Goal: Task Accomplishment & Management: Complete application form

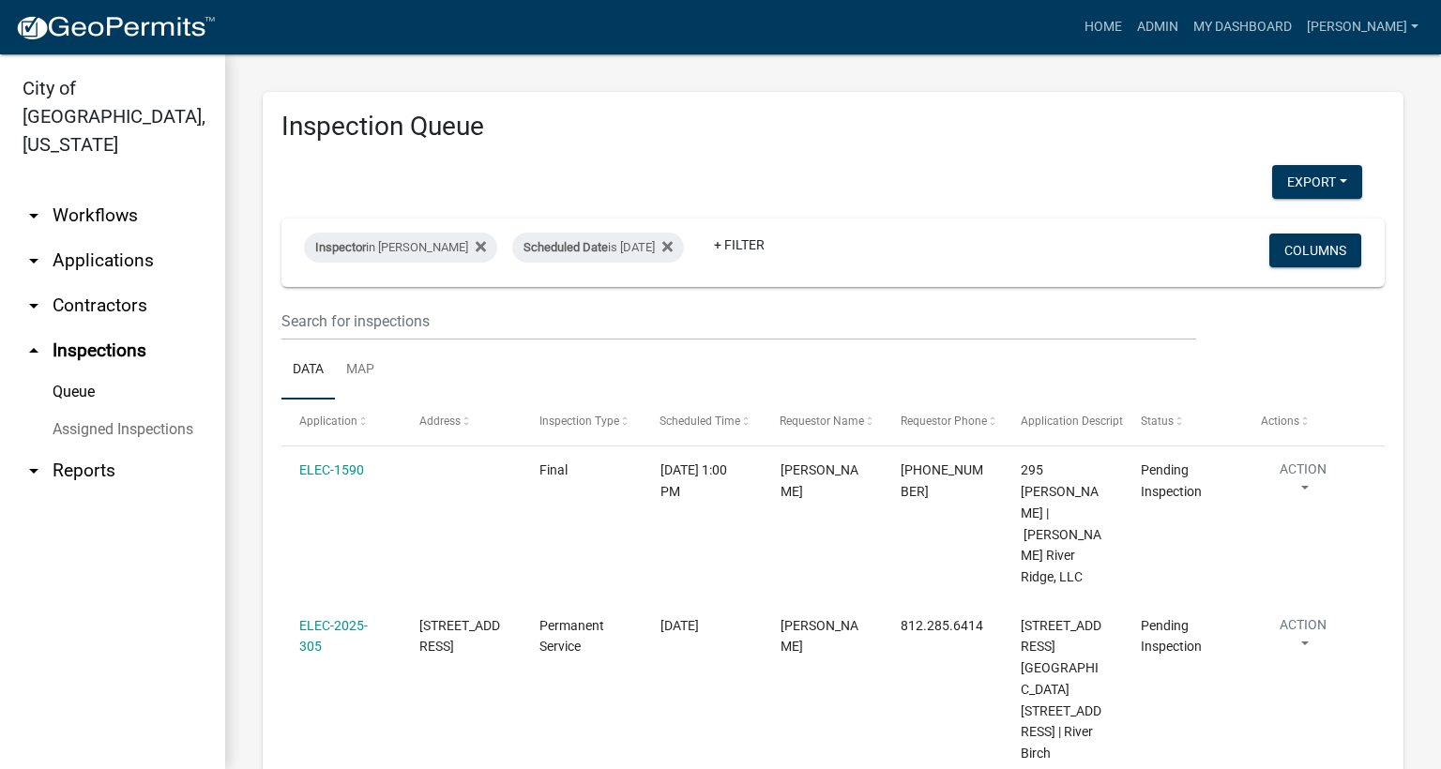
scroll to position [673, 0]
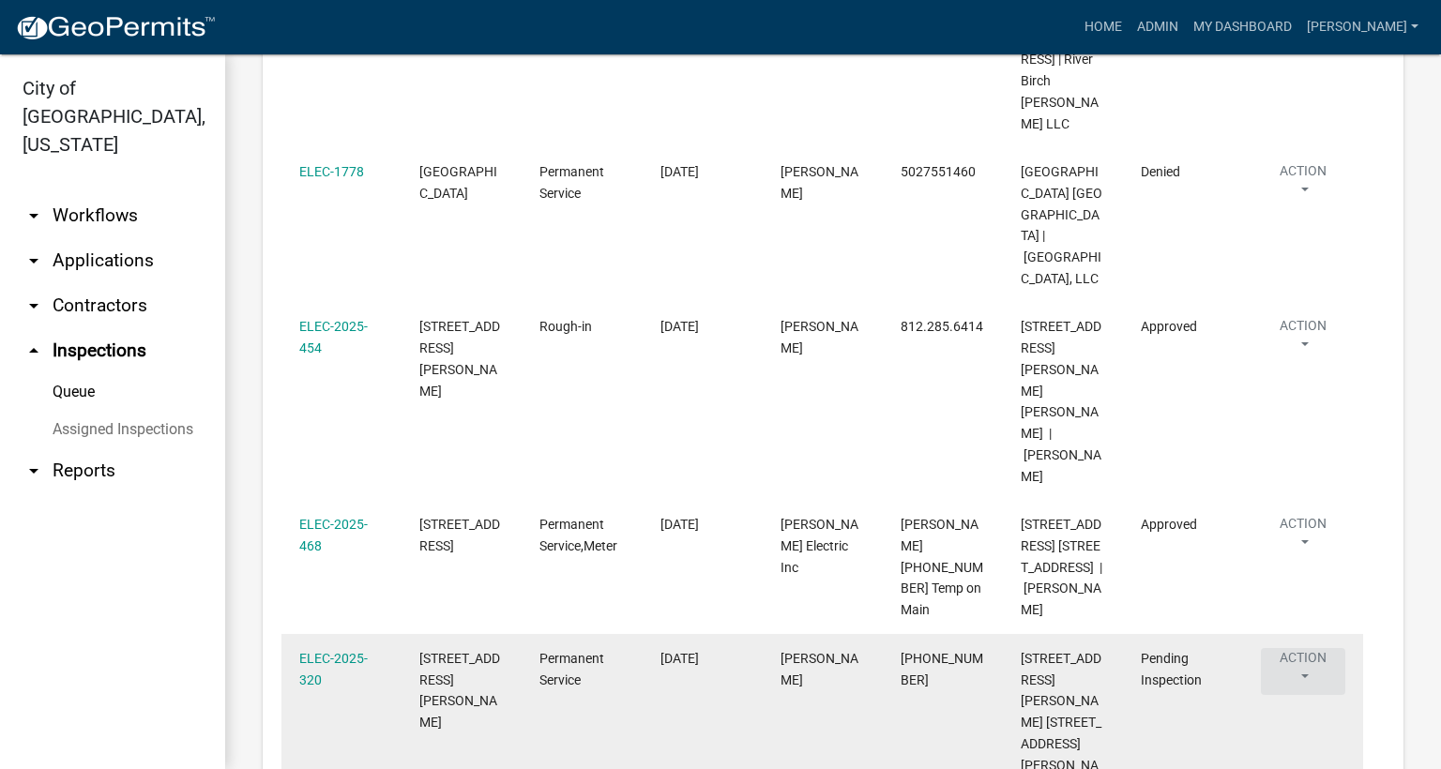
click at [1303, 648] on button "Action" at bounding box center [1303, 671] width 84 height 47
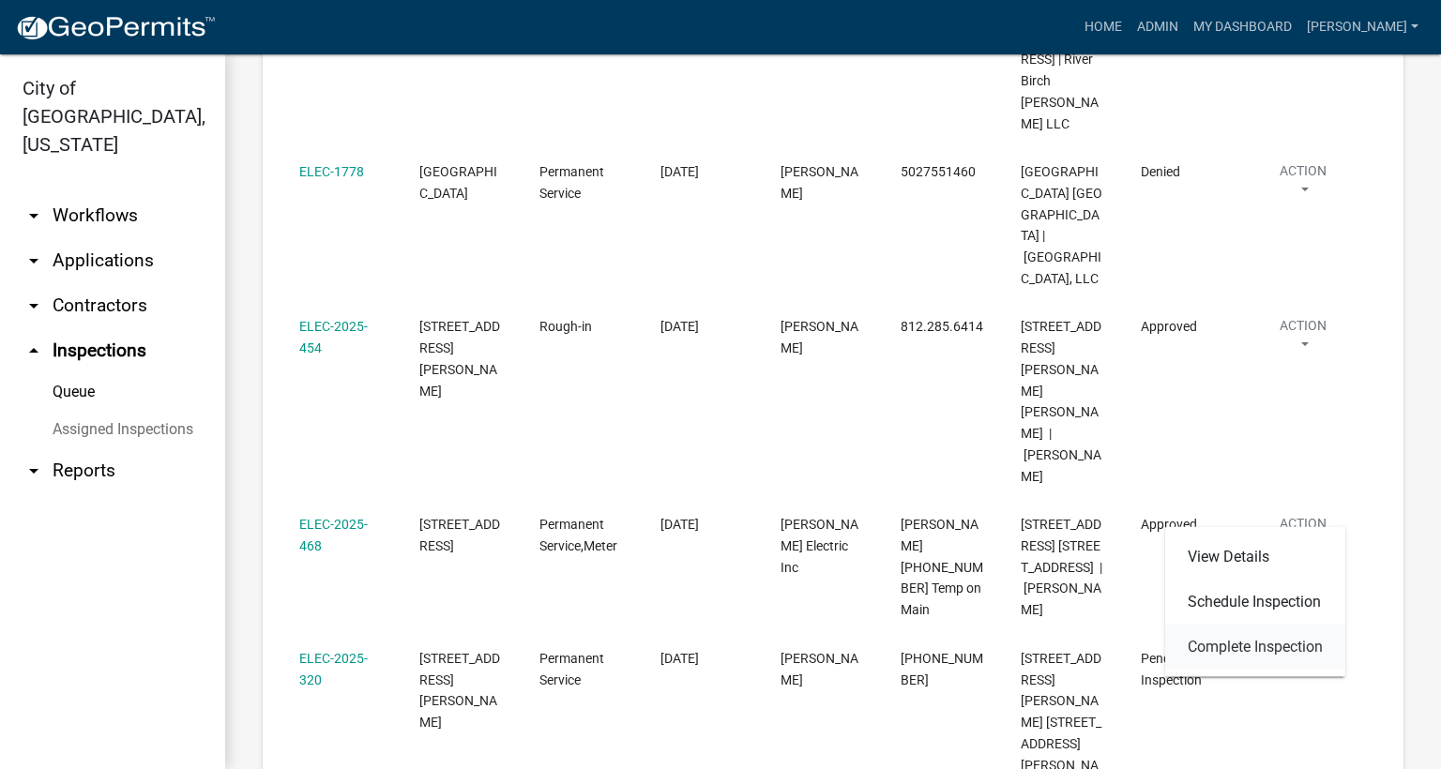
click at [1289, 653] on link "Complete Inspection" at bounding box center [1255, 647] width 180 height 45
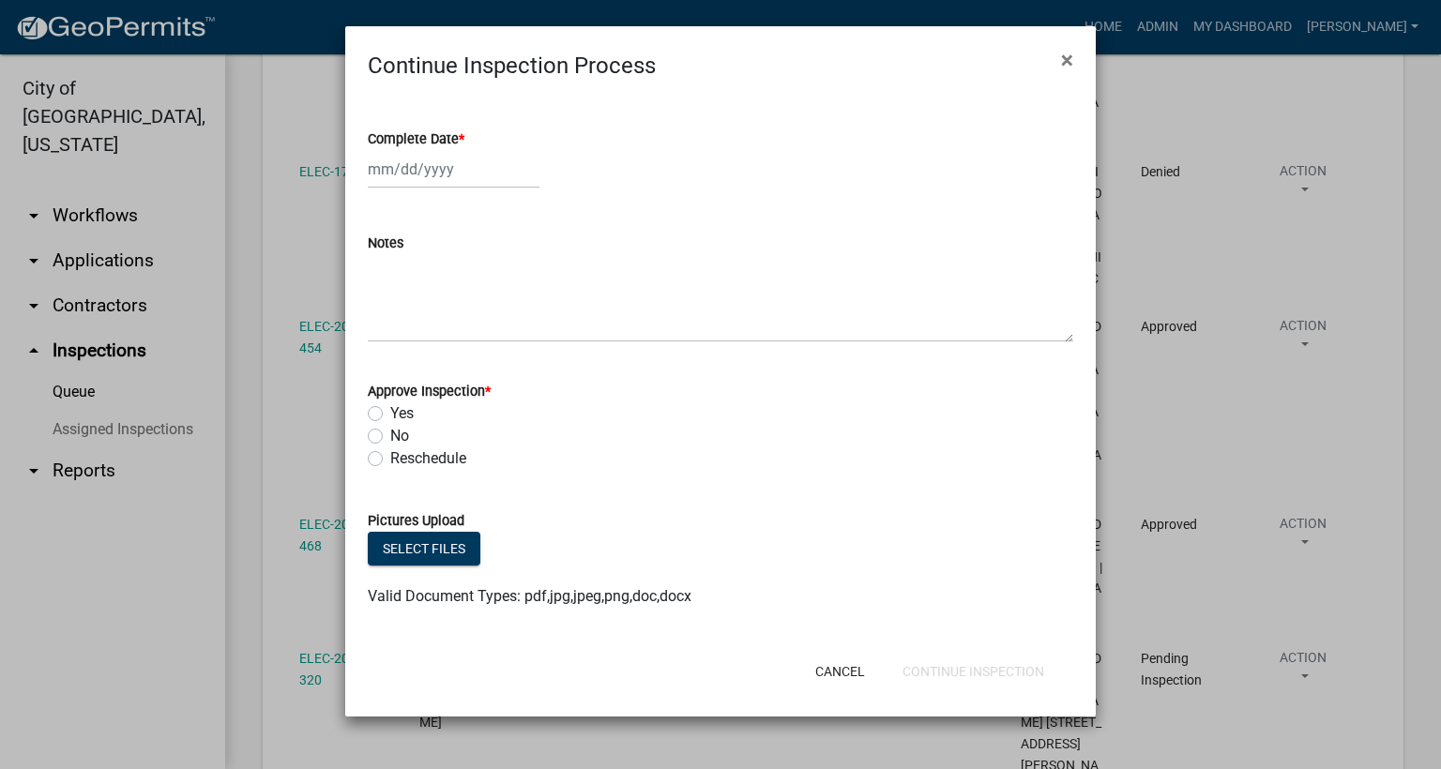
click at [462, 136] on span "*" at bounding box center [462, 139] width 6 height 16
click at [462, 150] on input "Complete Date *" at bounding box center [454, 169] width 172 height 38
select select "9"
select select "2025"
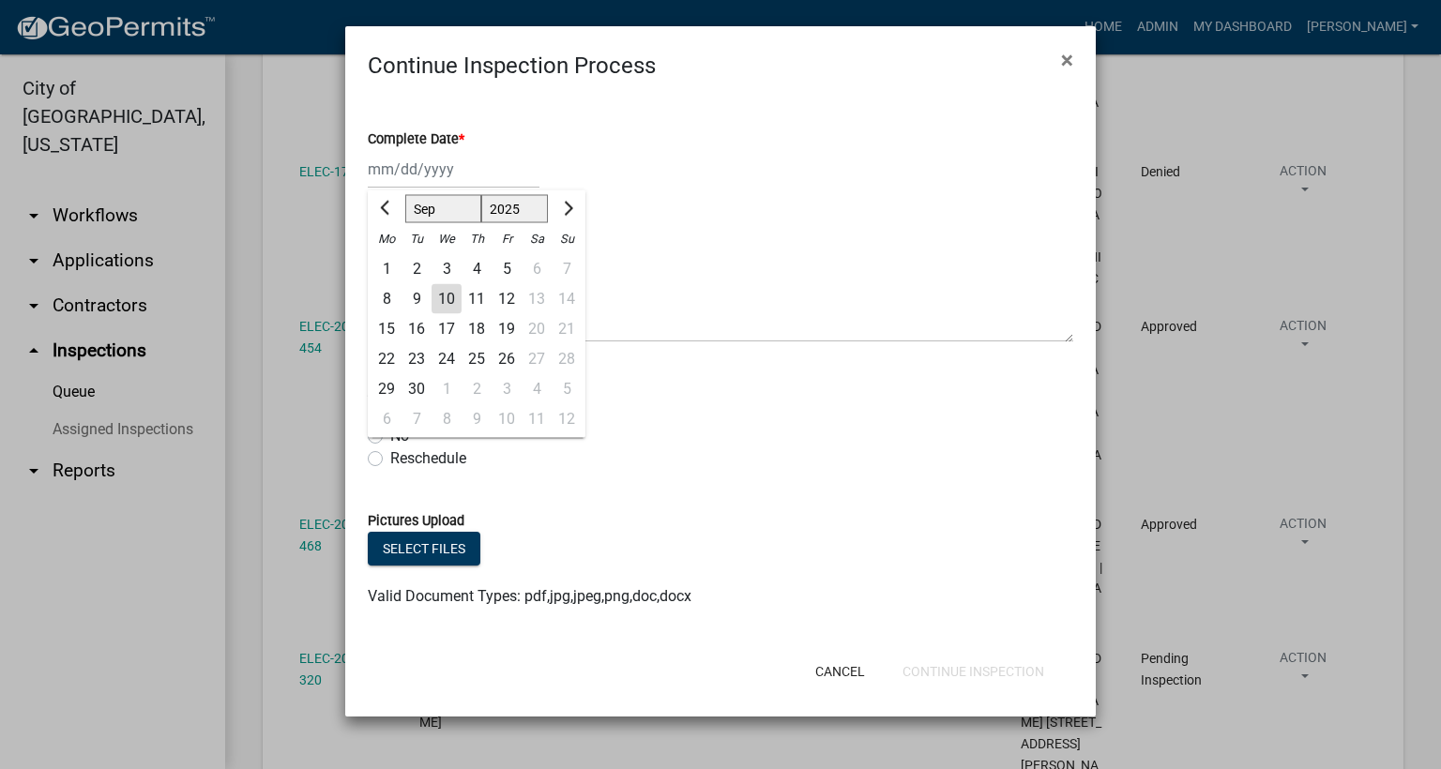
click at [446, 301] on div "10" at bounding box center [447, 299] width 30 height 30
type input "[DATE]"
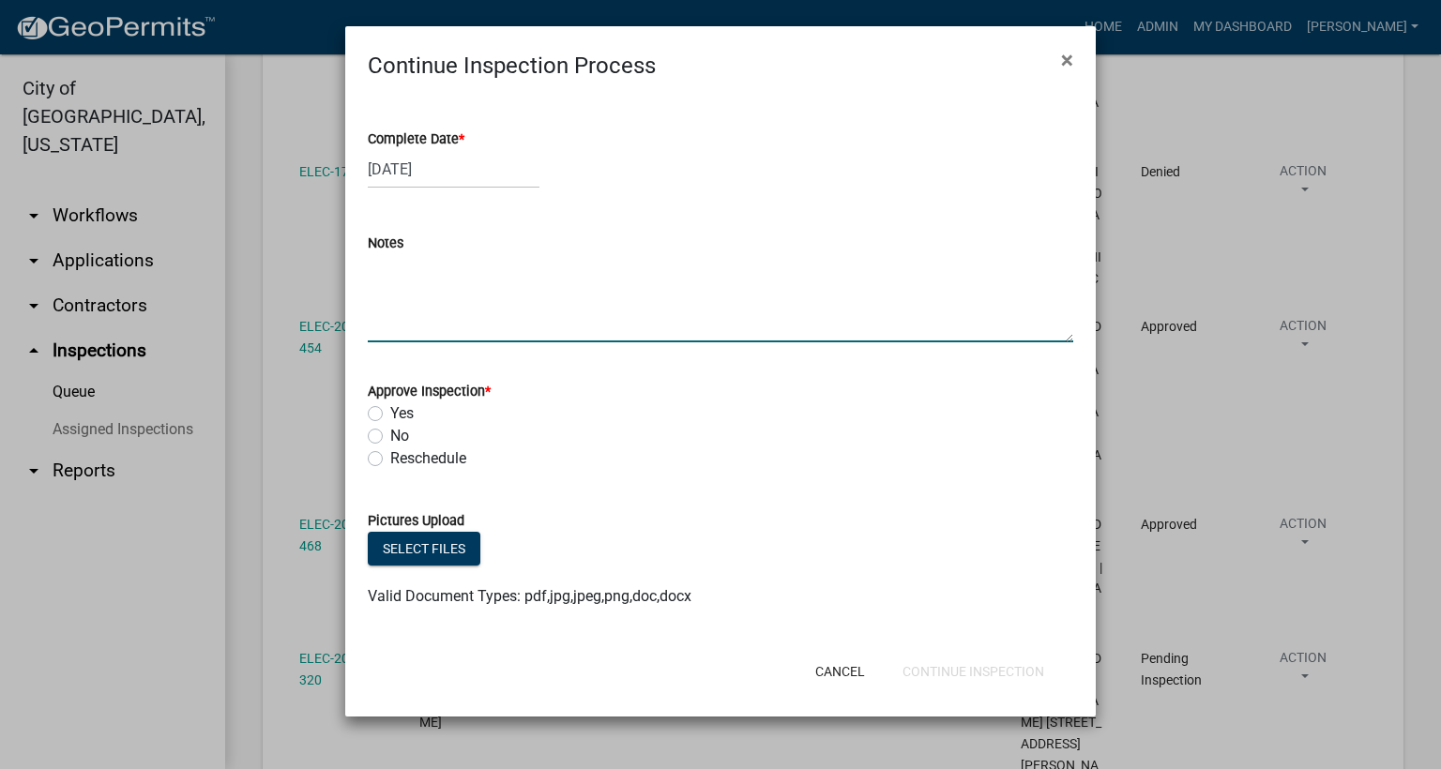
click at [406, 293] on textarea "Notes" at bounding box center [721, 298] width 706 height 88
type textarea "INSPECTED 3--3000 AMP. TRANSFORMER. 1/2/3."
click at [390, 414] on label "Yes" at bounding box center [401, 413] width 23 height 23
click at [390, 414] on input "Yes" at bounding box center [396, 408] width 12 height 12
radio input "true"
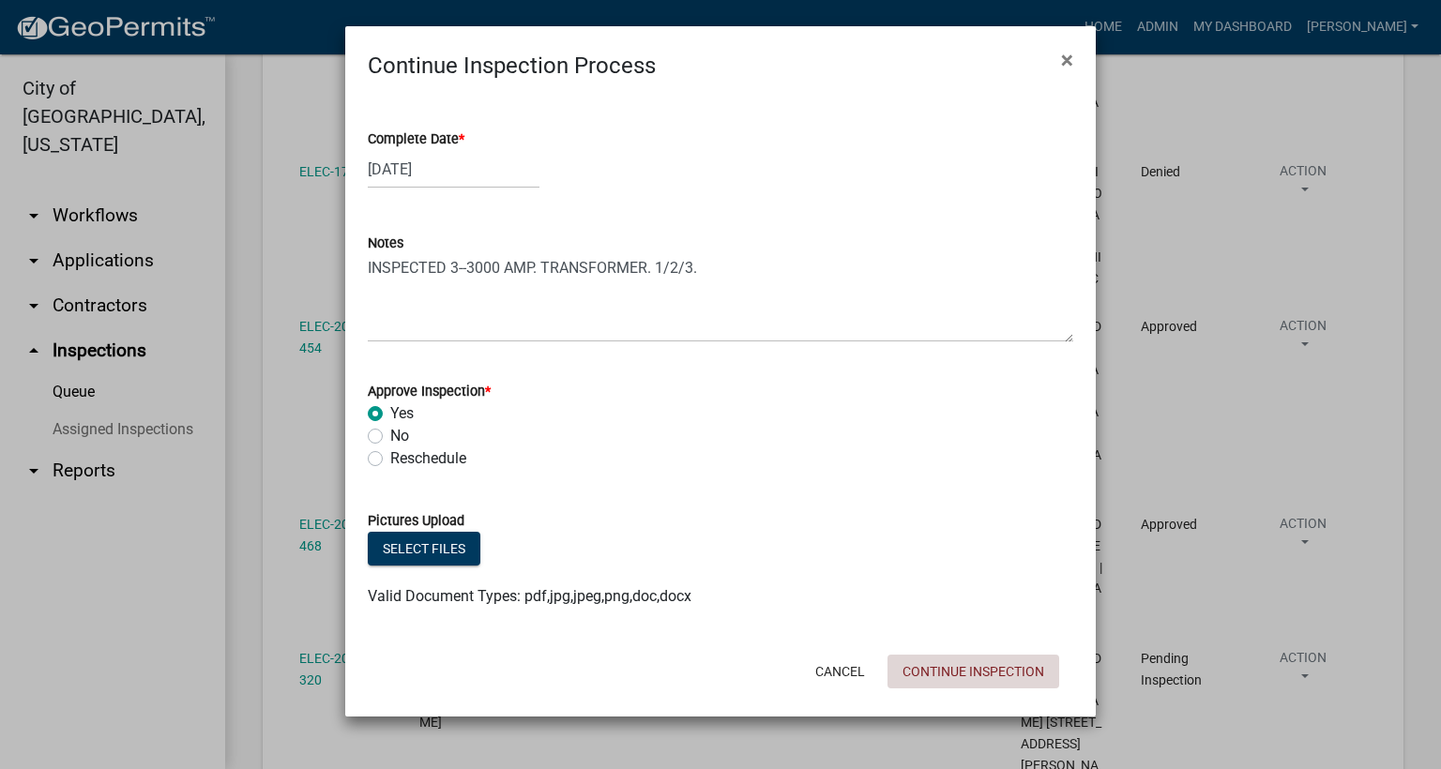
click at [957, 671] on button "Continue Inspection" at bounding box center [974, 672] width 172 height 34
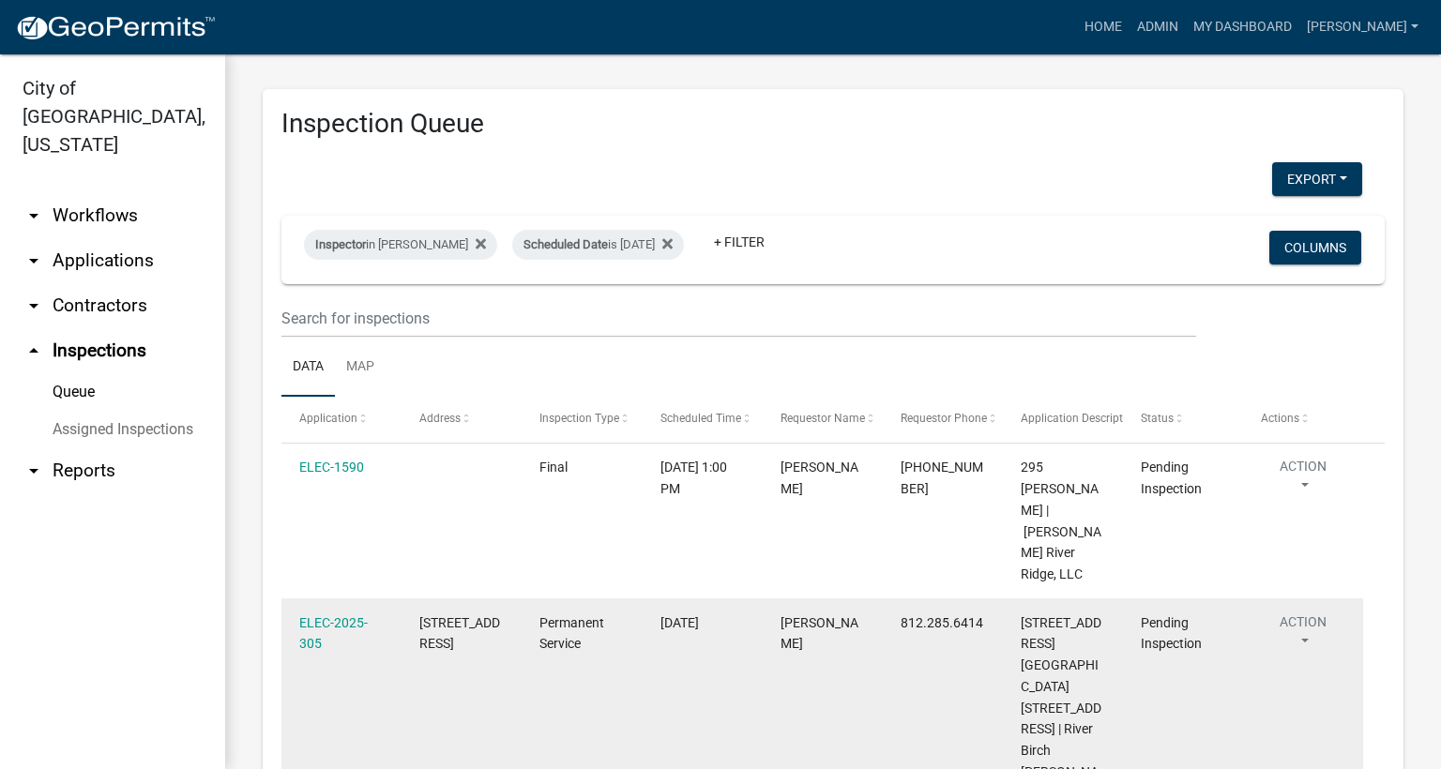
scroll to position [0, 0]
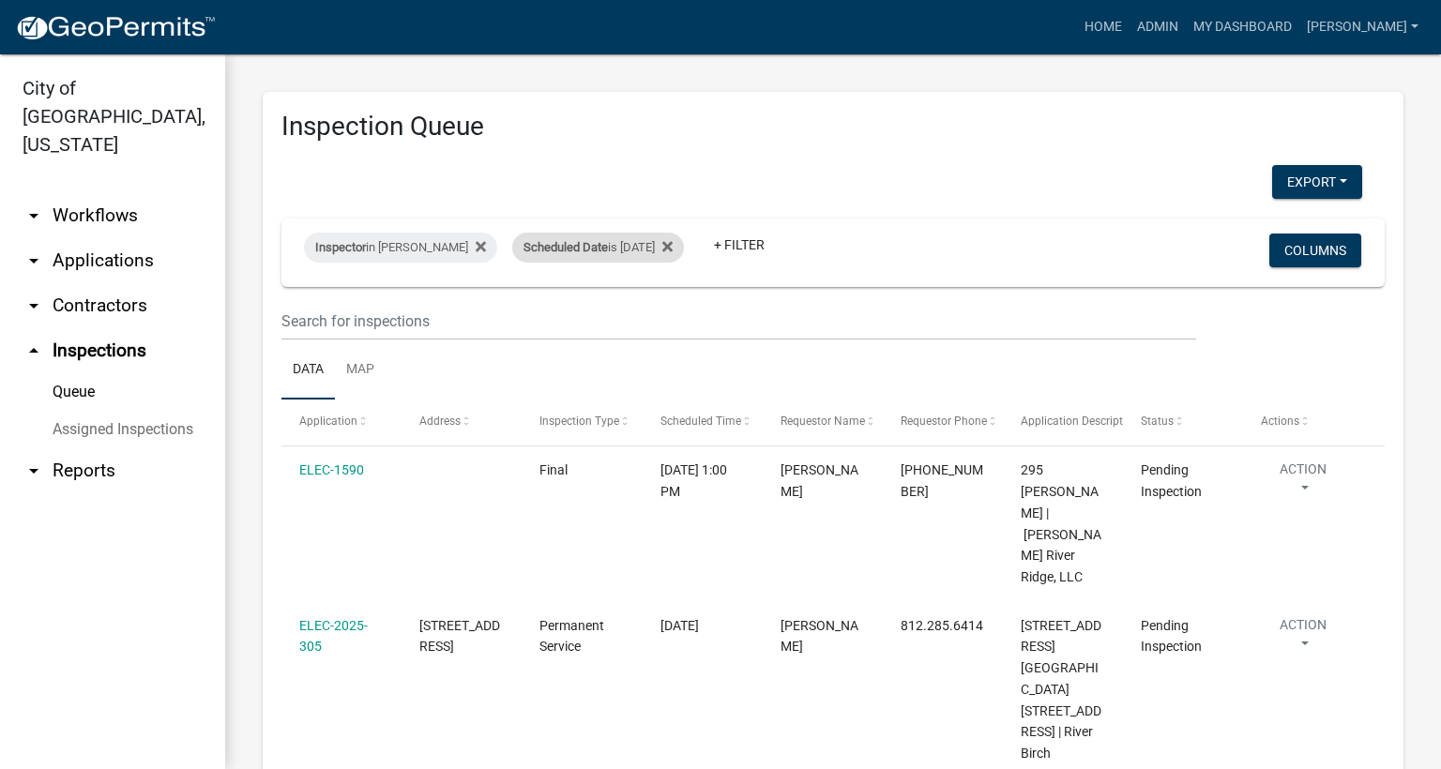
click at [673, 251] on div "Scheduled Date is [DATE]" at bounding box center [598, 248] width 172 height 30
click at [661, 313] on input "[DATE]" at bounding box center [608, 317] width 131 height 38
type input "[DATE]"
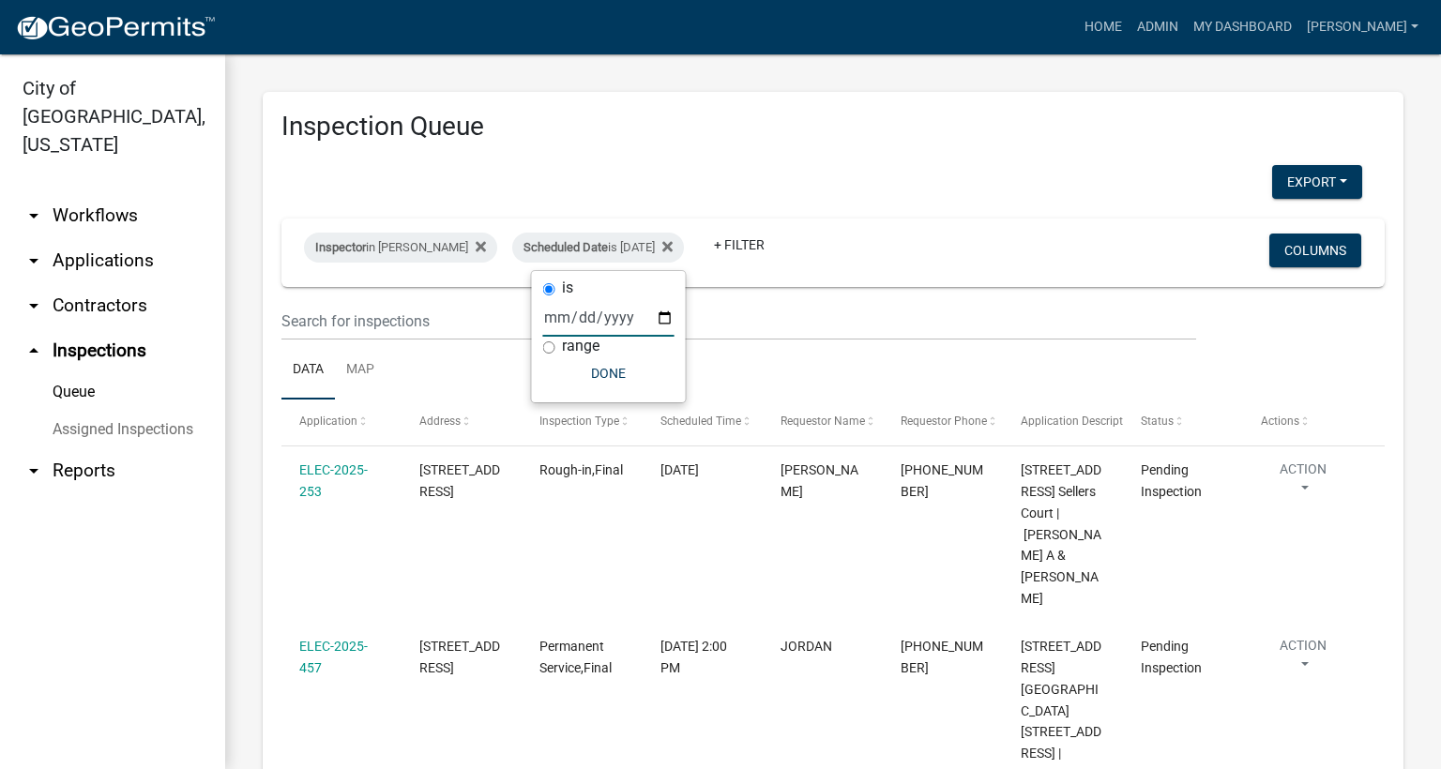
click at [612, 392] on div "is [DATE] range Done" at bounding box center [609, 336] width 154 height 131
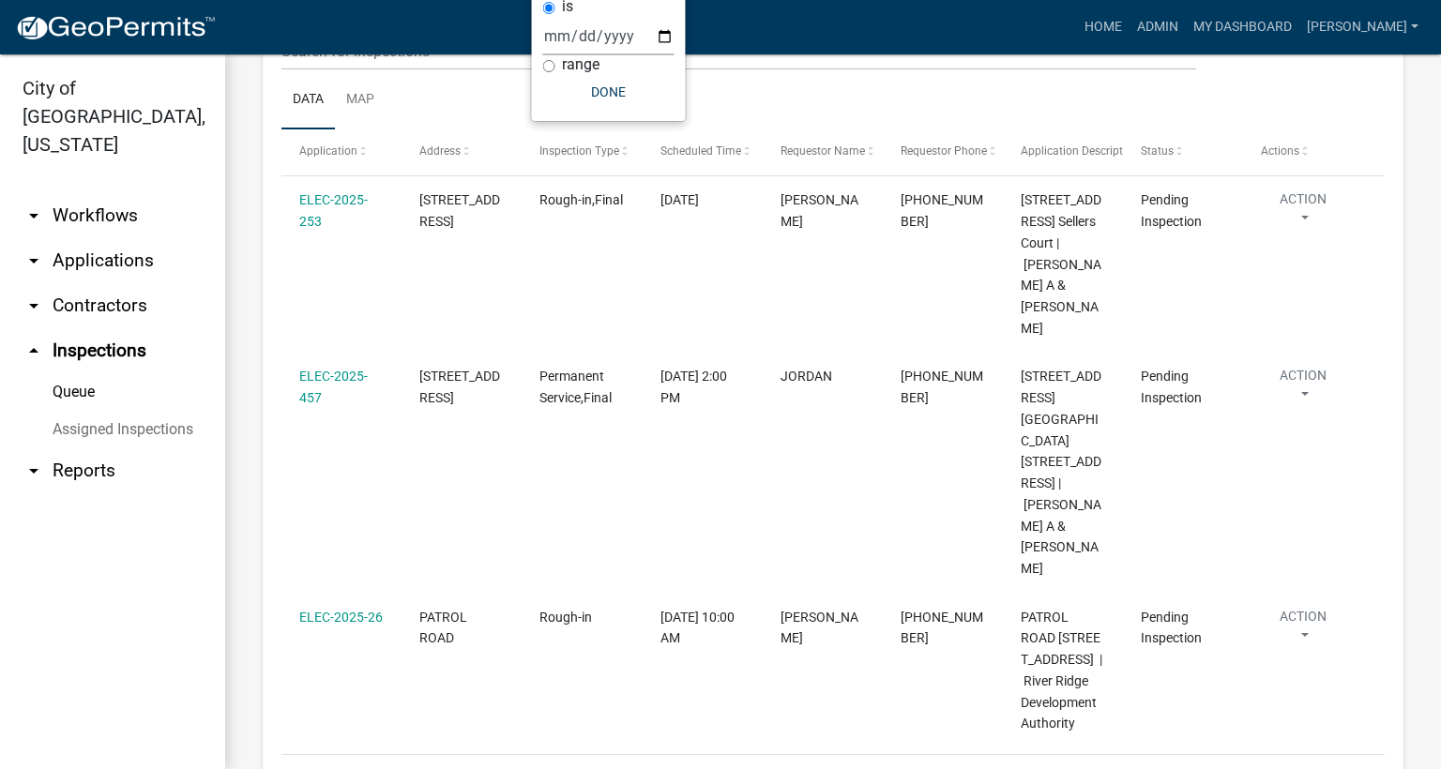
scroll to position [281, 0]
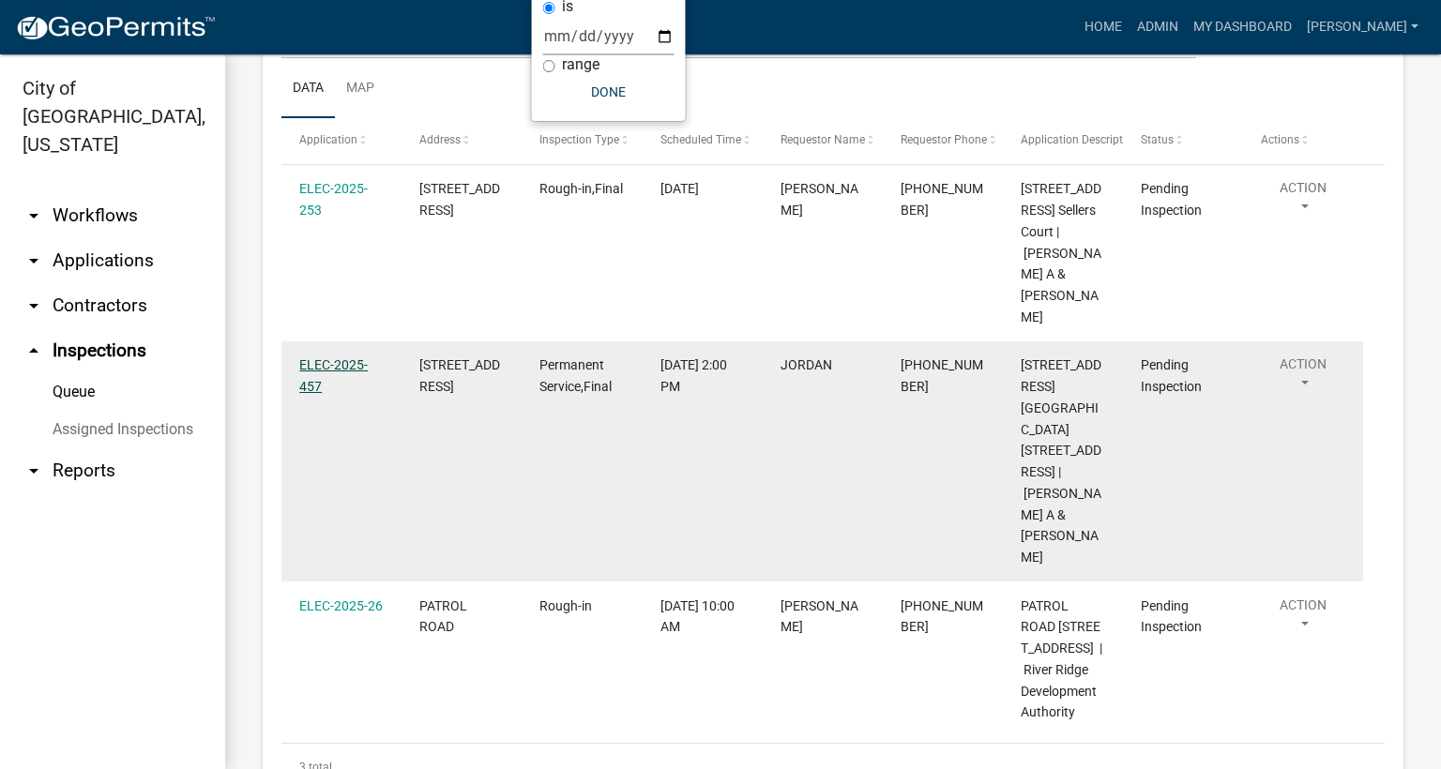
click at [310, 366] on link "ELEC-2025-457" at bounding box center [333, 375] width 68 height 37
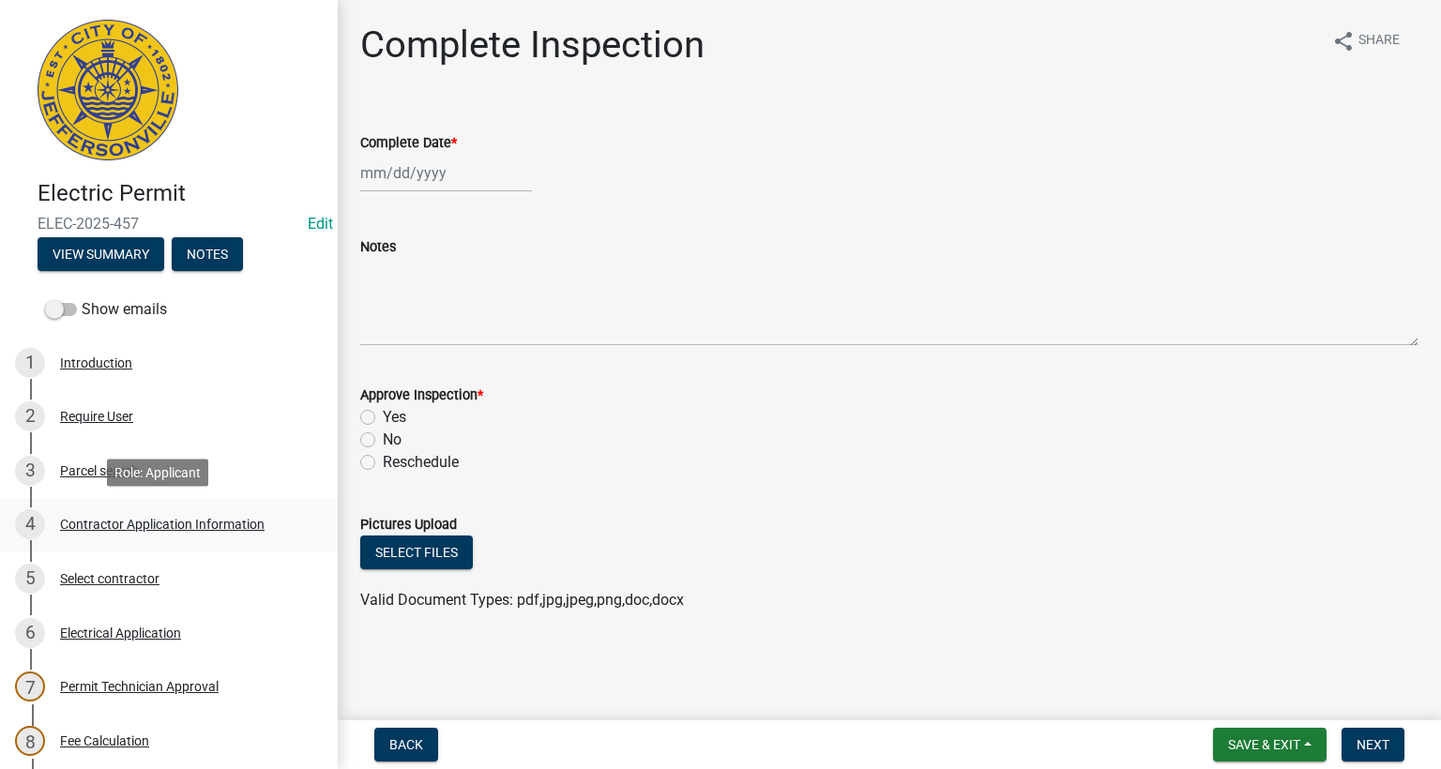
click at [206, 524] on div "Contractor Application Information" at bounding box center [162, 524] width 205 height 13
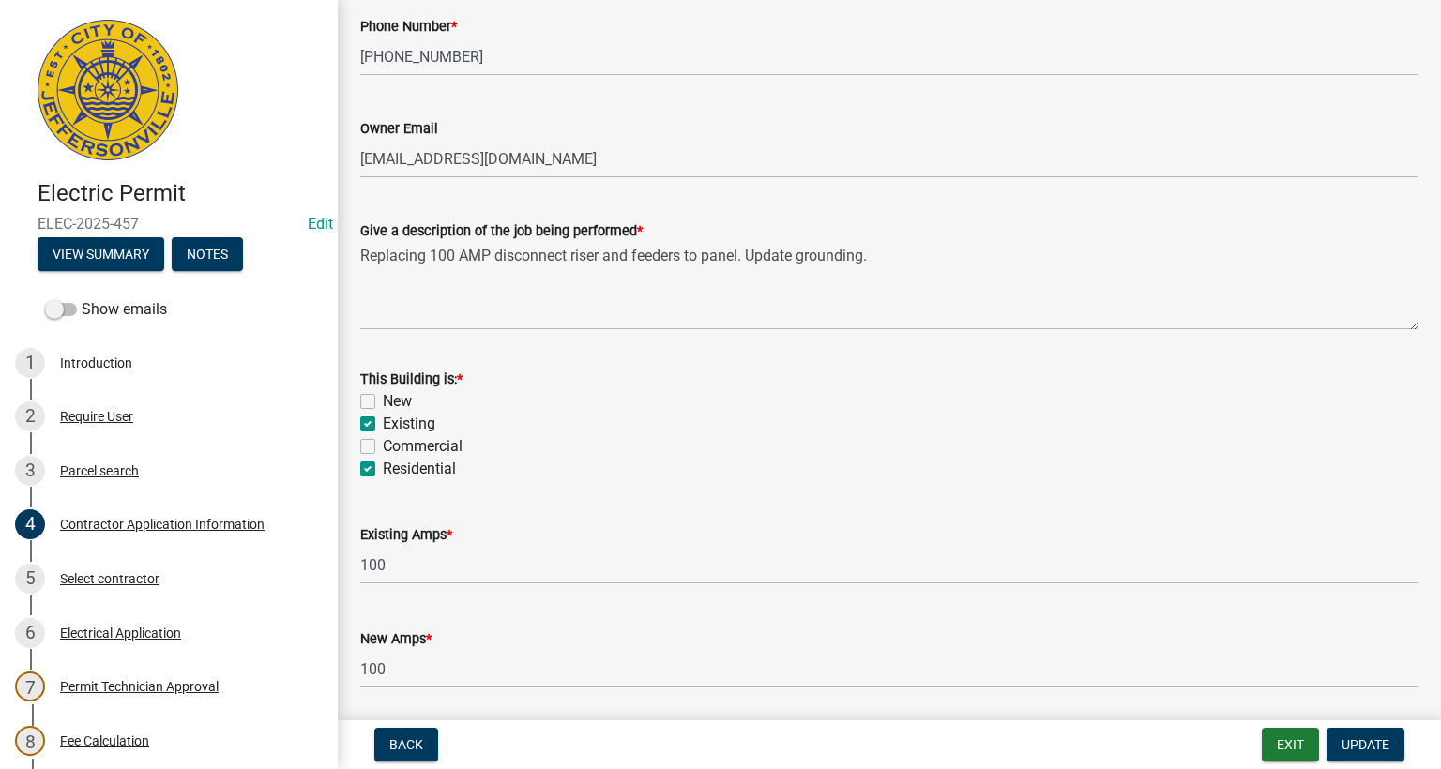
scroll to position [701, 0]
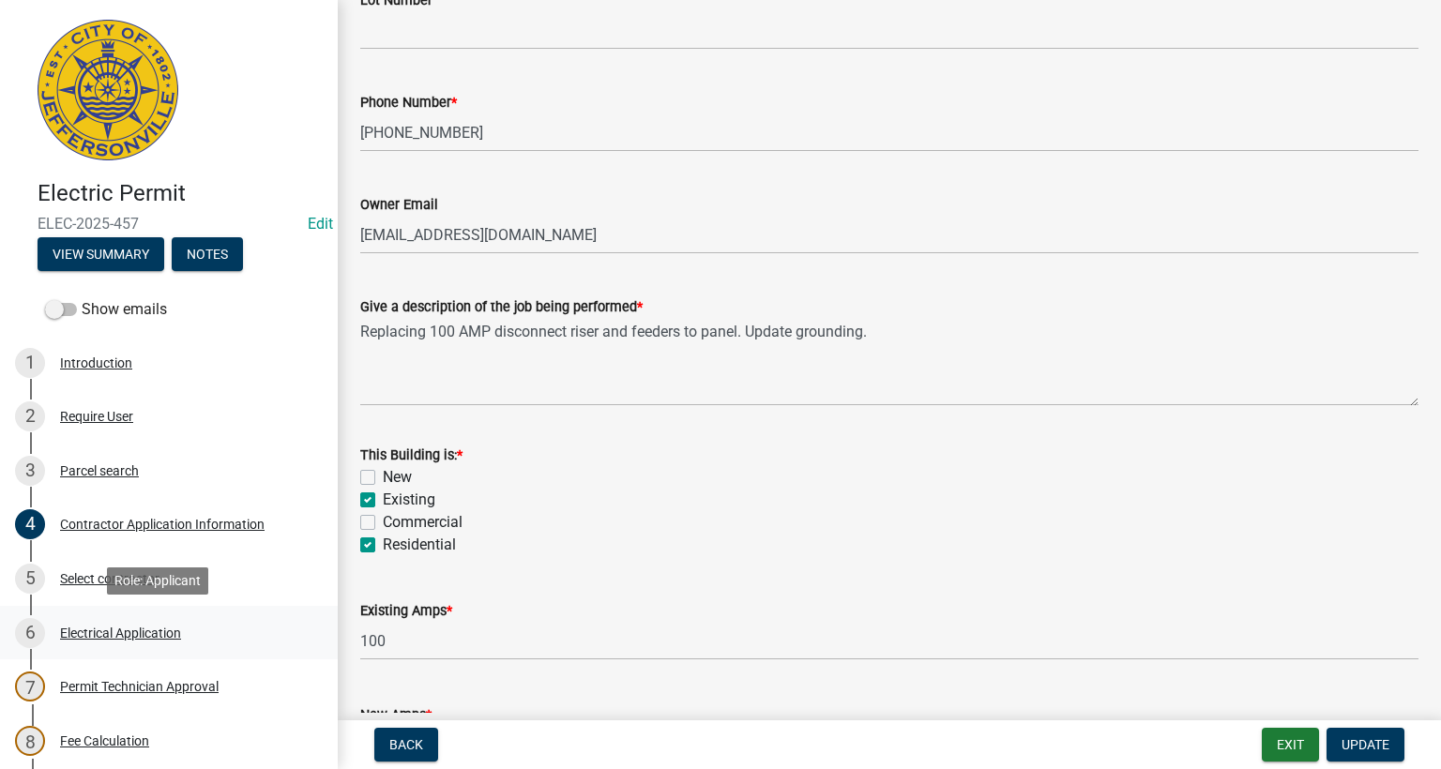
click at [130, 628] on div "Electrical Application" at bounding box center [120, 633] width 121 height 13
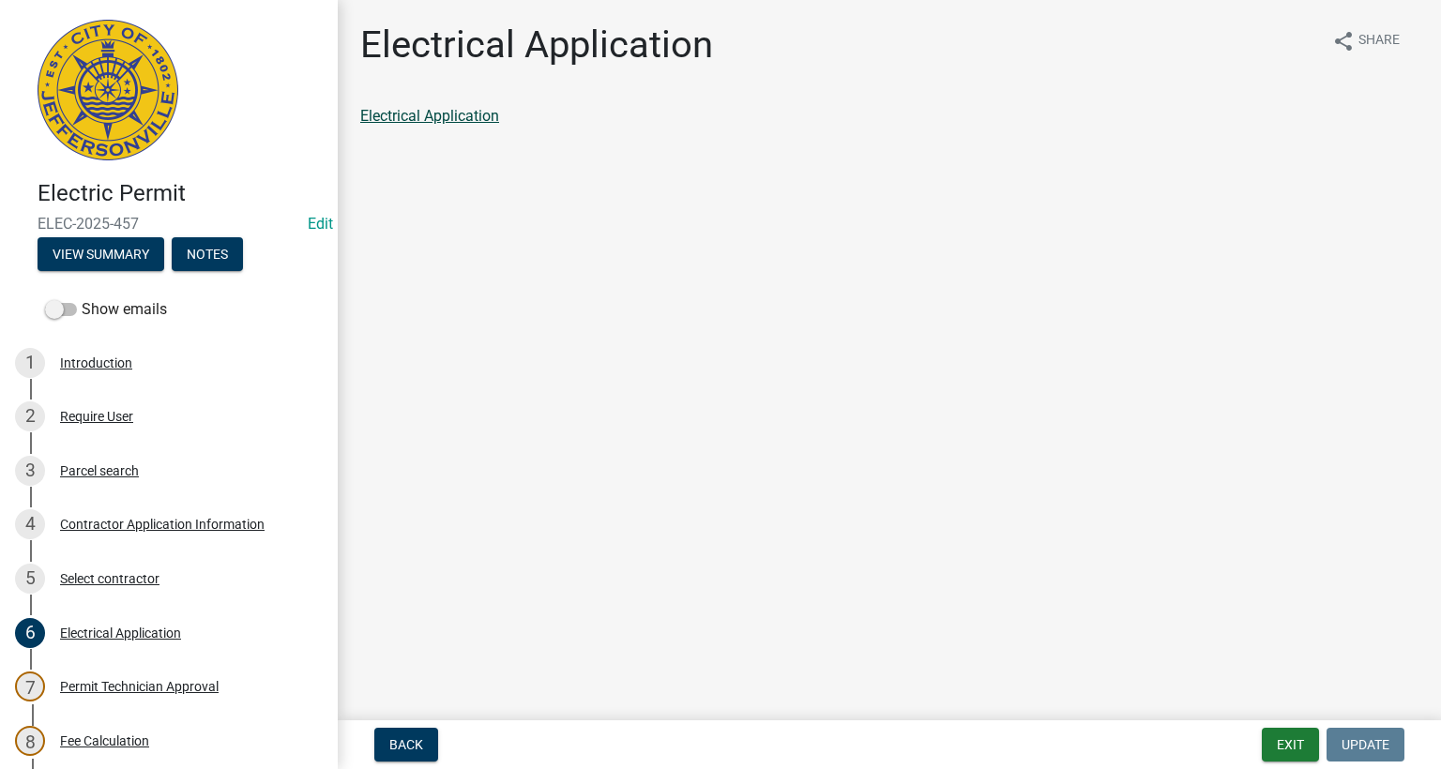
click at [423, 124] on link "Electrical Application" at bounding box center [429, 116] width 139 height 18
